Goal: Find specific page/section: Find specific page/section

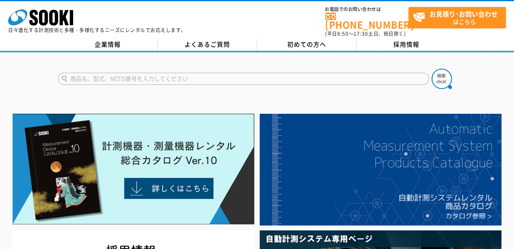
click at [154, 73] on input "text" at bounding box center [243, 79] width 371 height 12
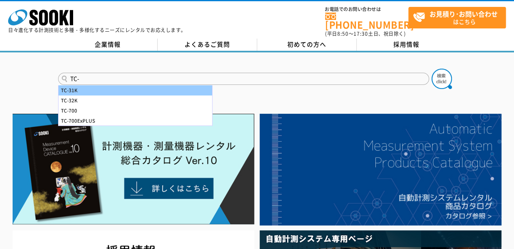
click at [154, 85] on div "TC-31K" at bounding box center [135, 90] width 154 height 10
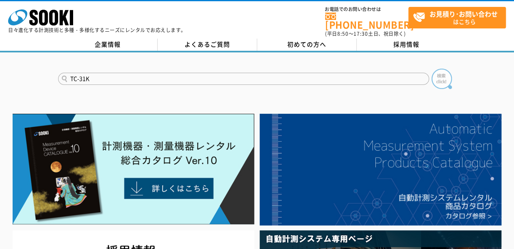
click at [446, 76] on img at bounding box center [441, 79] width 20 height 20
click at [94, 76] on input "TC-31K" at bounding box center [243, 79] width 371 height 12
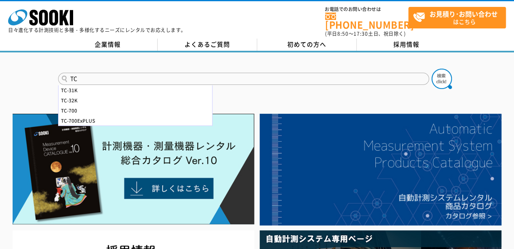
type input "T"
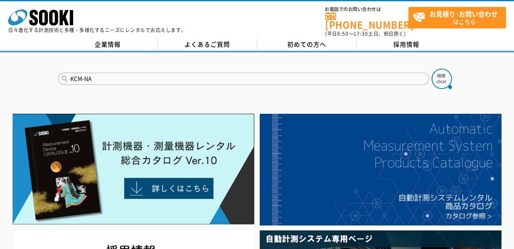
type input "KCM-NA"
click at [431, 69] on button at bounding box center [441, 79] width 20 height 20
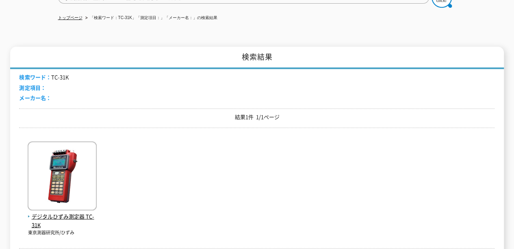
scroll to position [122, 0]
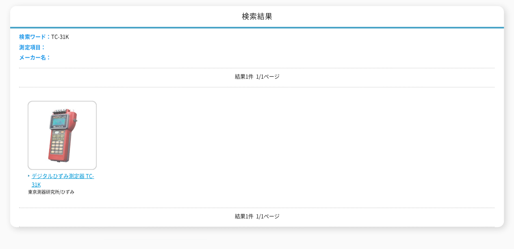
click at [82, 172] on span "デジタルひずみ測定器 TC-31K" at bounding box center [62, 180] width 69 height 17
